Goal: Navigation & Orientation: Find specific page/section

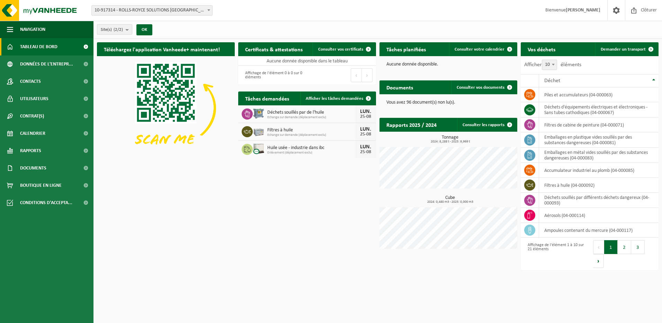
click at [124, 33] on button "Site(s) (2/2)" at bounding box center [114, 29] width 35 height 10
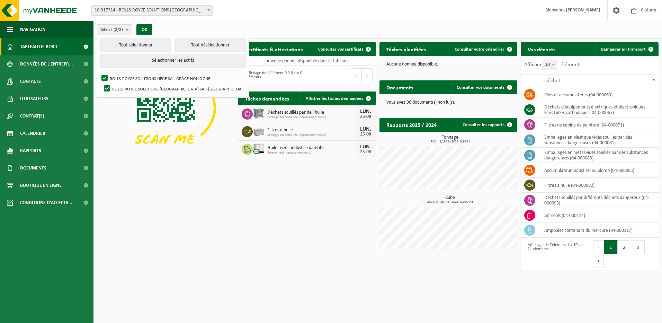
click at [108, 135] on img at bounding box center [166, 107] width 138 height 103
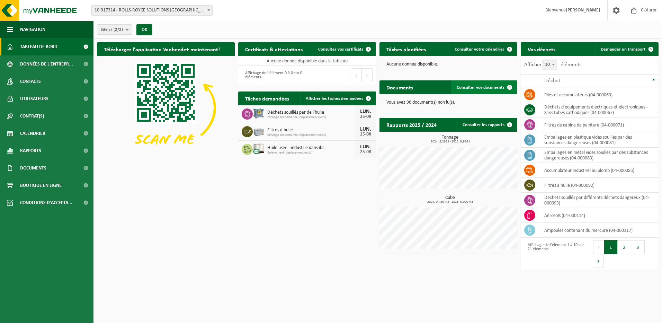
click at [471, 88] on span "Consulter vos documents" at bounding box center [480, 87] width 48 height 4
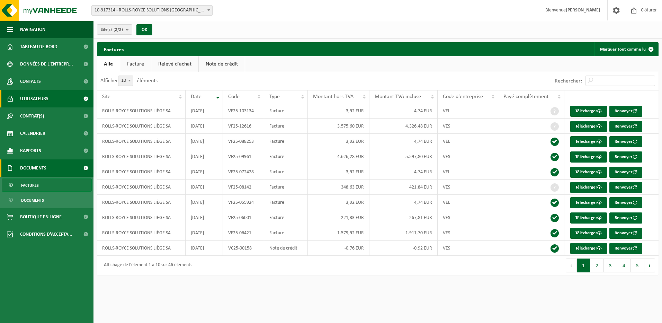
click at [38, 97] on span "Utilisateurs" at bounding box center [34, 98] width 28 height 17
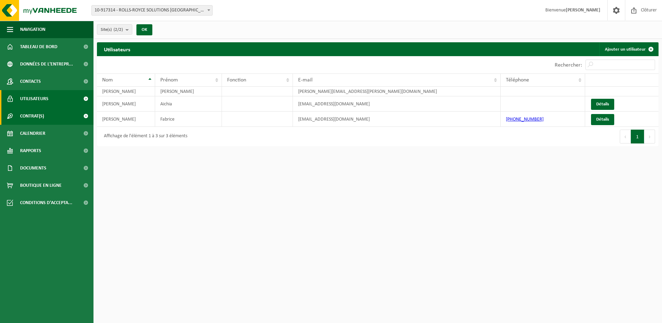
click at [39, 116] on span "Contrat(s)" at bounding box center [32, 115] width 24 height 17
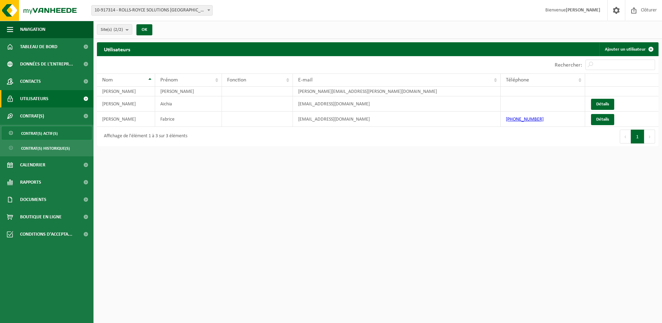
click at [41, 131] on span "Contrat(s) actif(s)" at bounding box center [39, 133] width 37 height 13
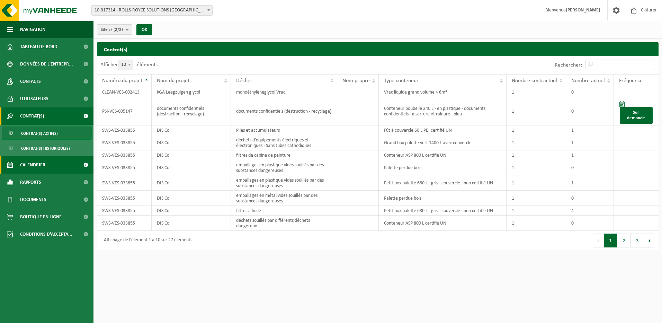
click at [36, 162] on span "Calendrier" at bounding box center [32, 164] width 25 height 17
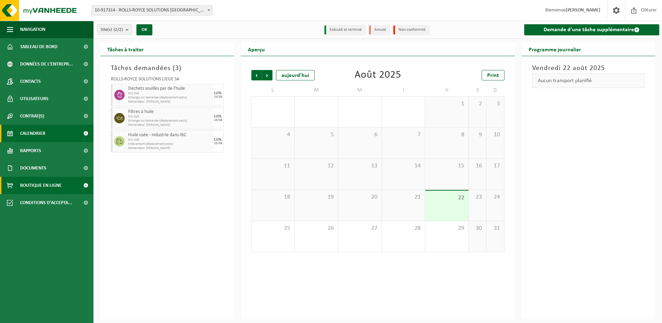
click at [42, 183] on span "Boutique en ligne" at bounding box center [41, 185] width 42 height 17
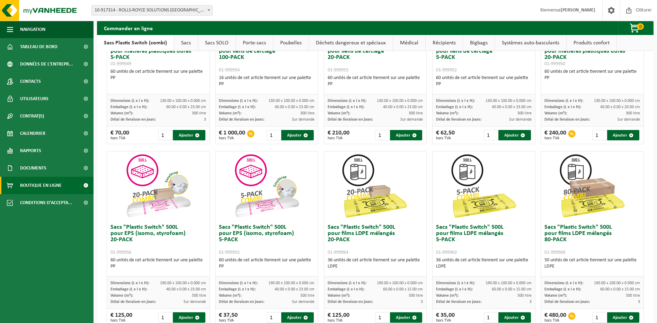
scroll to position [91, 0]
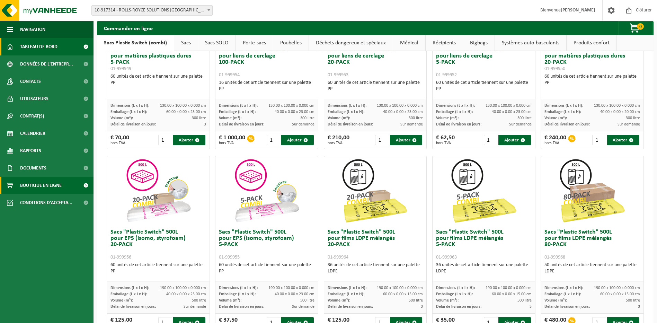
click at [31, 46] on span "Tableau de bord" at bounding box center [38, 46] width 37 height 17
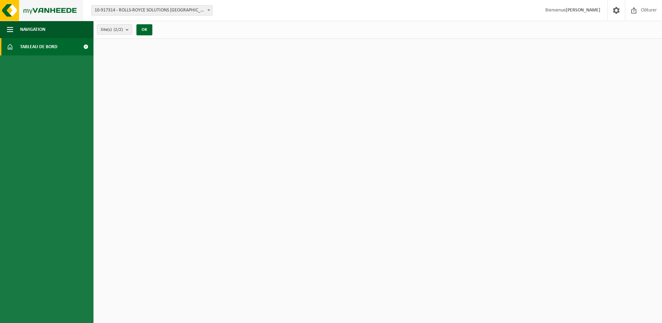
click at [60, 11] on img at bounding box center [41, 10] width 83 height 21
click at [150, 33] on button "OK" at bounding box center [144, 29] width 16 height 11
click at [28, 30] on span "Navigation" at bounding box center [32, 29] width 25 height 17
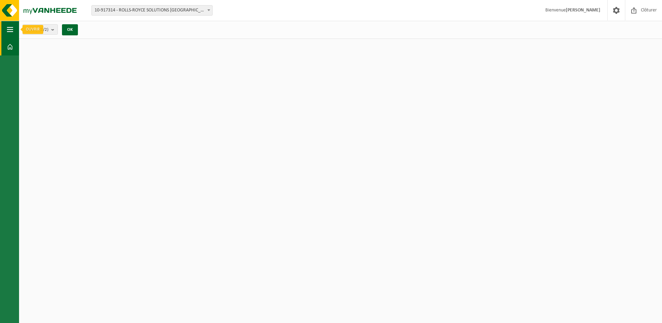
click at [10, 33] on span "button" at bounding box center [10, 29] width 6 height 17
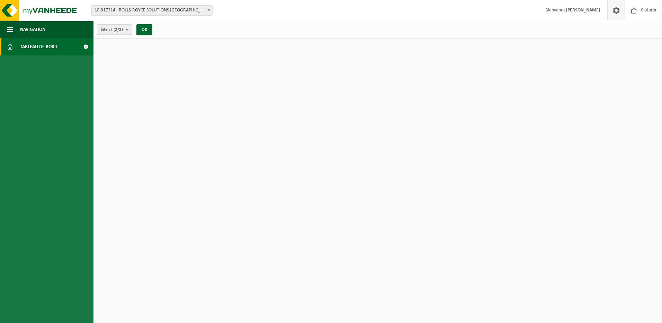
click at [615, 15] on span at bounding box center [616, 10] width 10 height 20
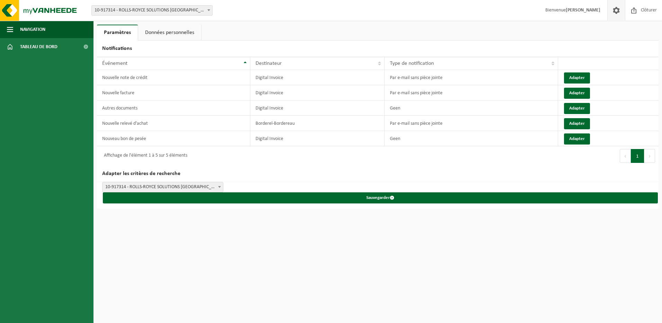
click at [417, 12] on div "Site: 10-917314 - ROLLS-ROYCE SOLUTIONS LIÈGE SA - GRÂCE-HOLLOGNE 10-923293 - R…" at bounding box center [331, 10] width 662 height 21
click at [35, 44] on span "Tableau de bord" at bounding box center [38, 46] width 37 height 17
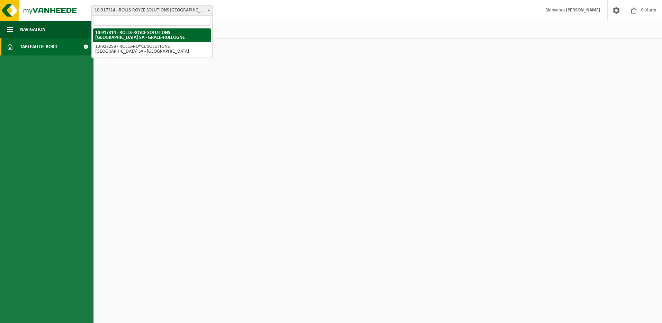
click at [211, 10] on span at bounding box center [208, 10] width 7 height 9
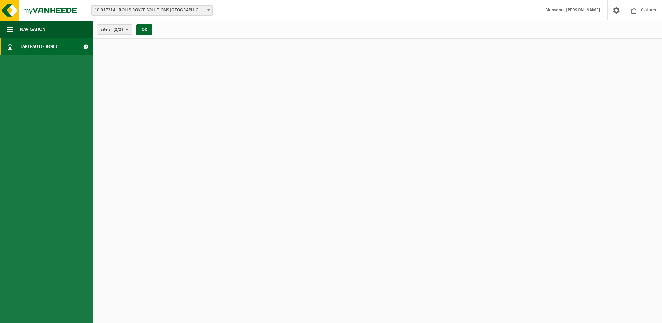
click at [242, 11] on div "Site: 10-917314 - ROLLS-ROYCE SOLUTIONS LIÈGE SA - GRÂCE-HOLLOGNE 10-923293 - R…" at bounding box center [331, 10] width 662 height 21
click at [613, 12] on span at bounding box center [616, 10] width 10 height 20
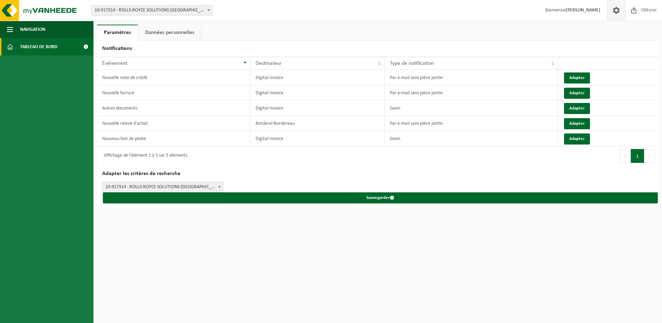
click at [32, 48] on span "Tableau de bord" at bounding box center [38, 46] width 37 height 17
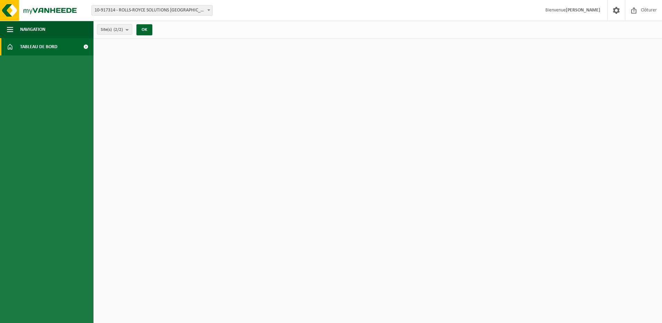
click at [554, 13] on span "Bienvenue [PERSON_NAME]" at bounding box center [572, 10] width 69 height 20
click at [639, 15] on span "Clôturer" at bounding box center [648, 10] width 19 height 20
